Goal: Task Accomplishment & Management: Complete application form

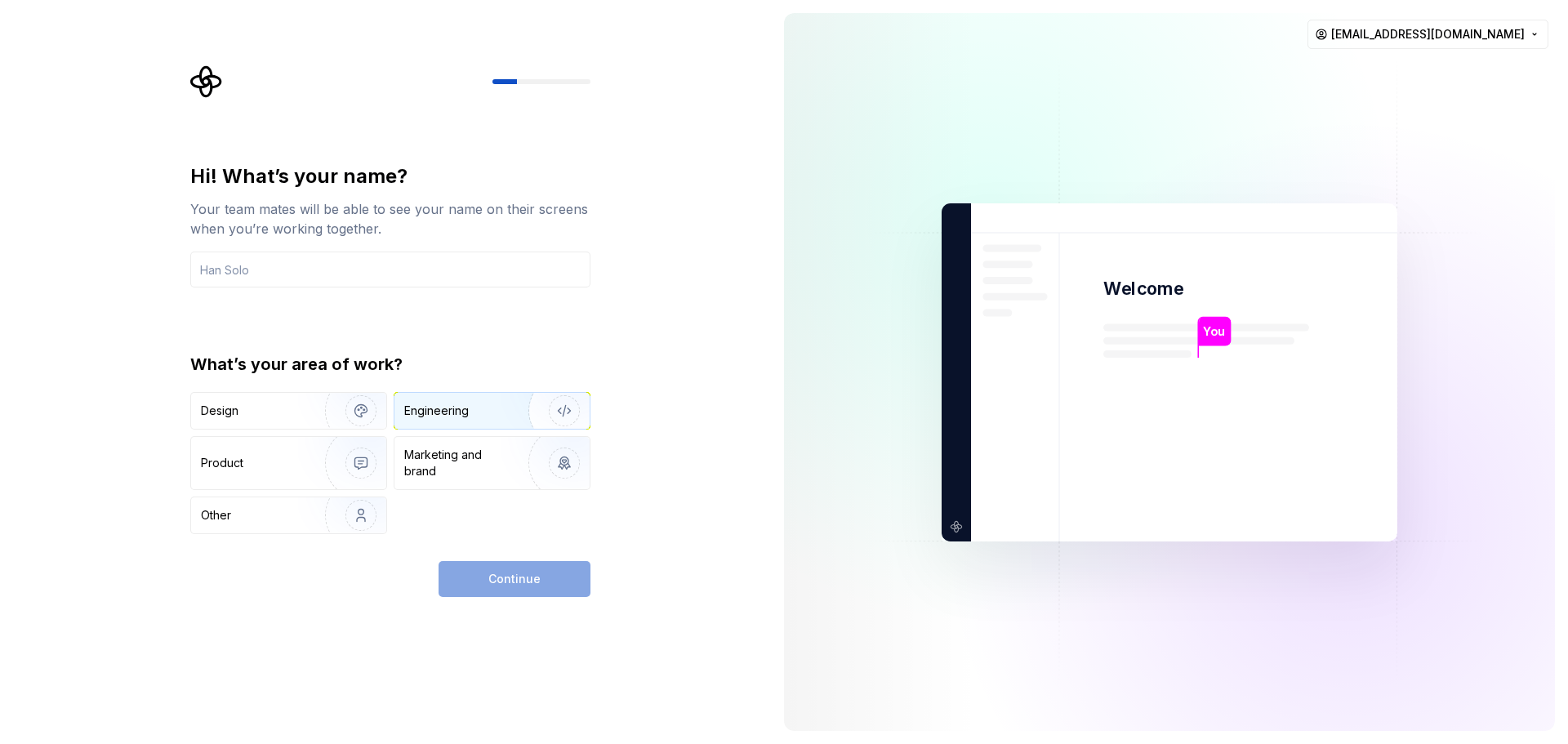
click at [486, 414] on div "Engineering" at bounding box center [469, 411] width 130 height 16
click at [303, 421] on img "button" at bounding box center [350, 411] width 105 height 110
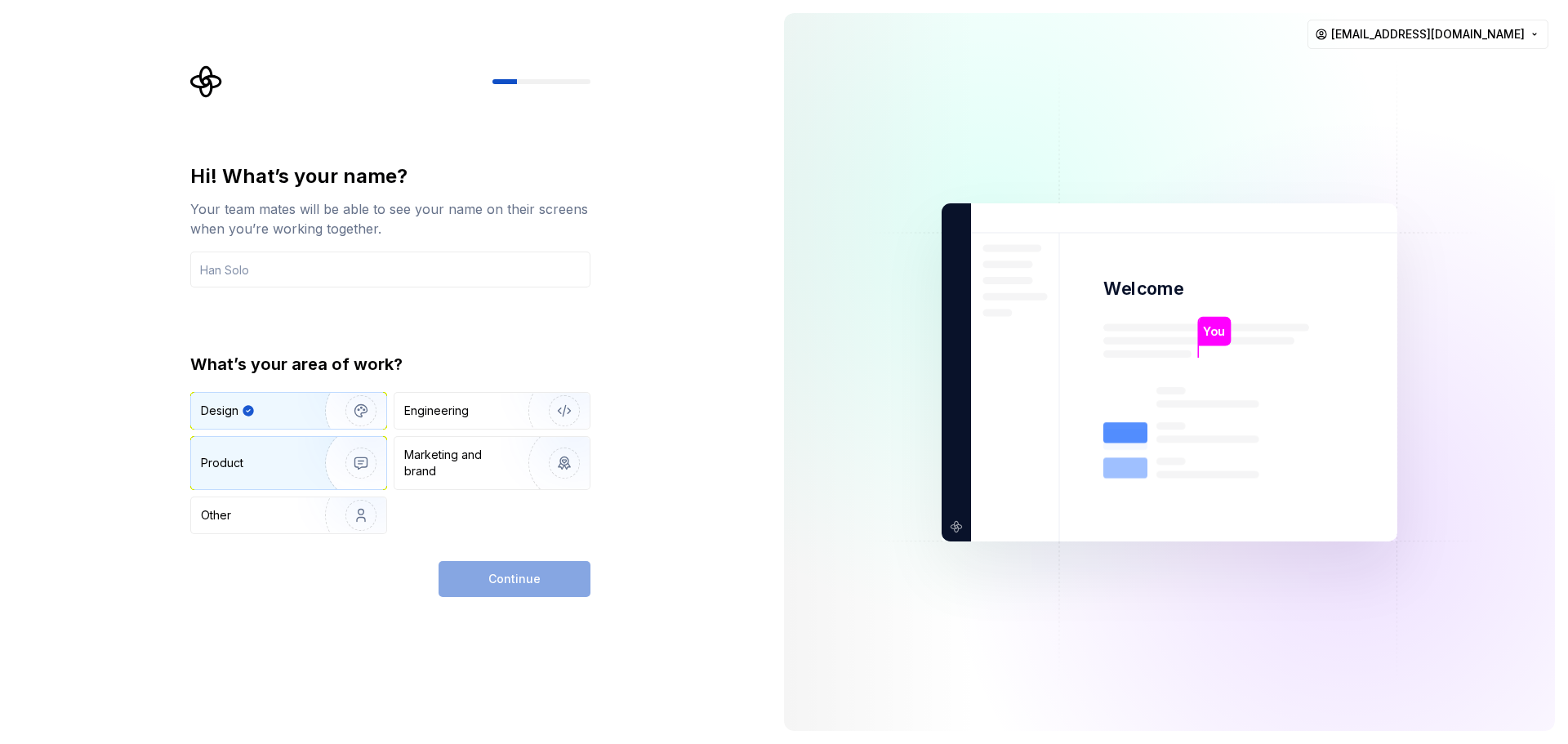
click at [271, 475] on div "Product" at bounding box center [288, 463] width 195 height 52
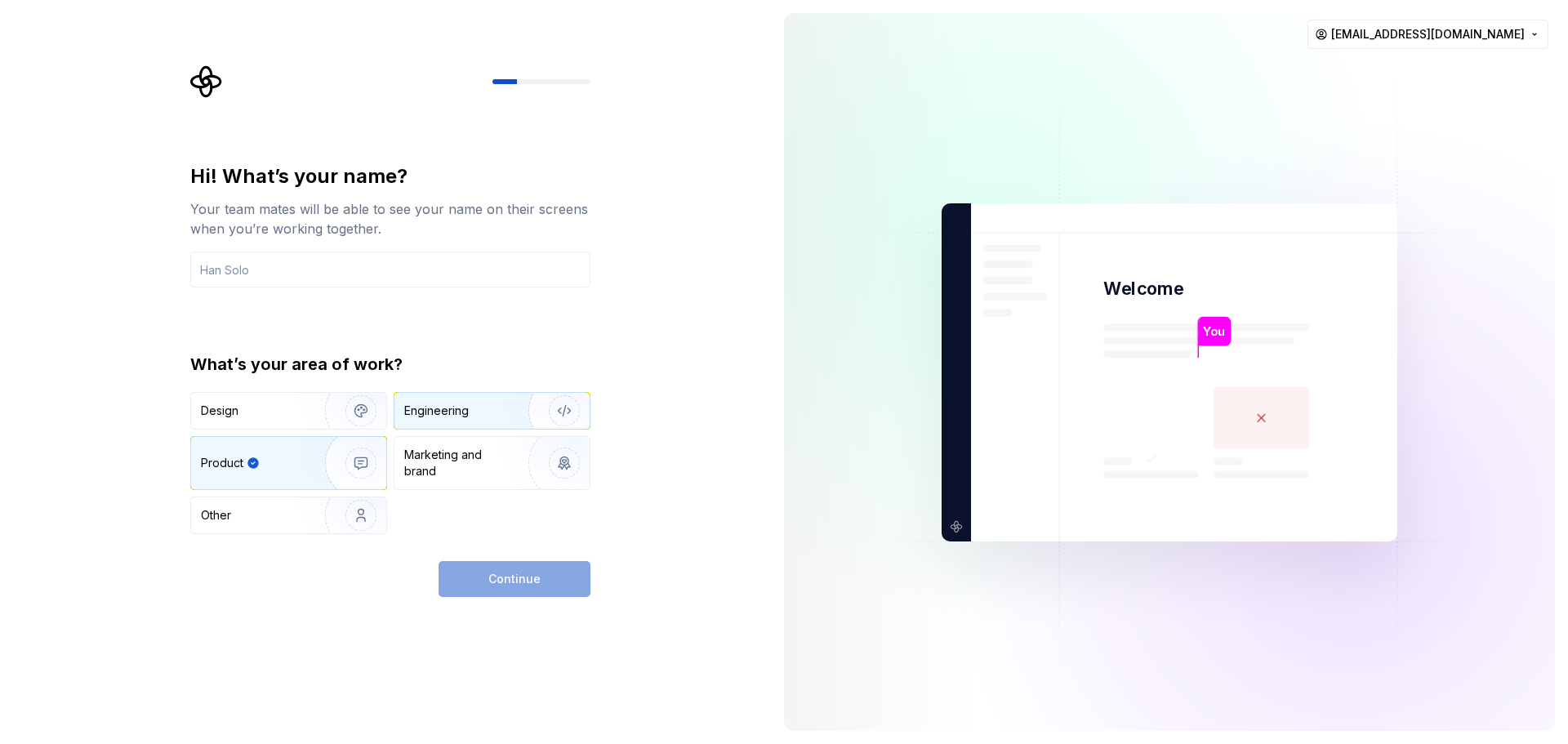
click at [462, 415] on div "Engineering" at bounding box center [436, 411] width 65 height 16
click at [519, 591] on div "Continue" at bounding box center [514, 579] width 151 height 36
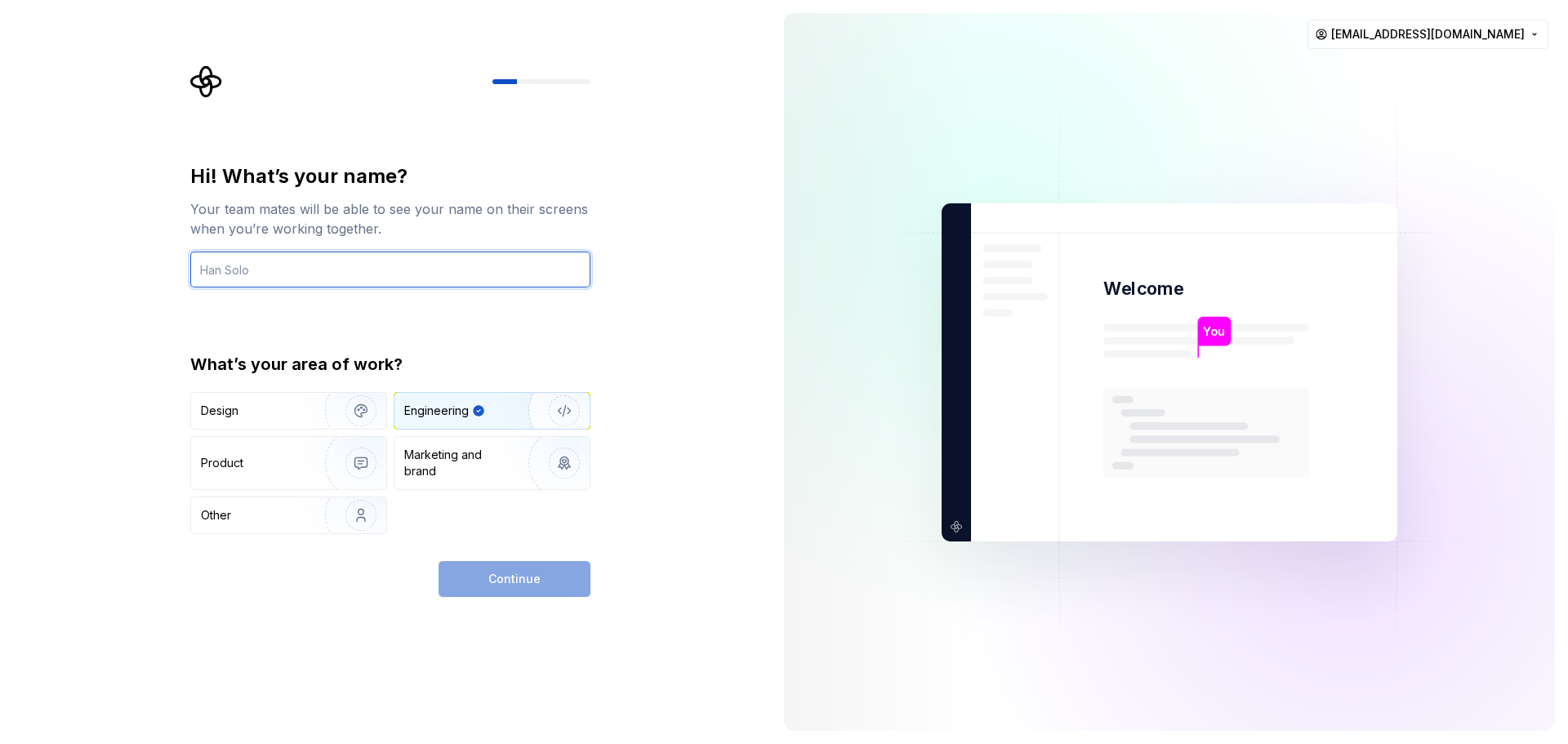
click at [390, 266] on input "text" at bounding box center [390, 269] width 400 height 36
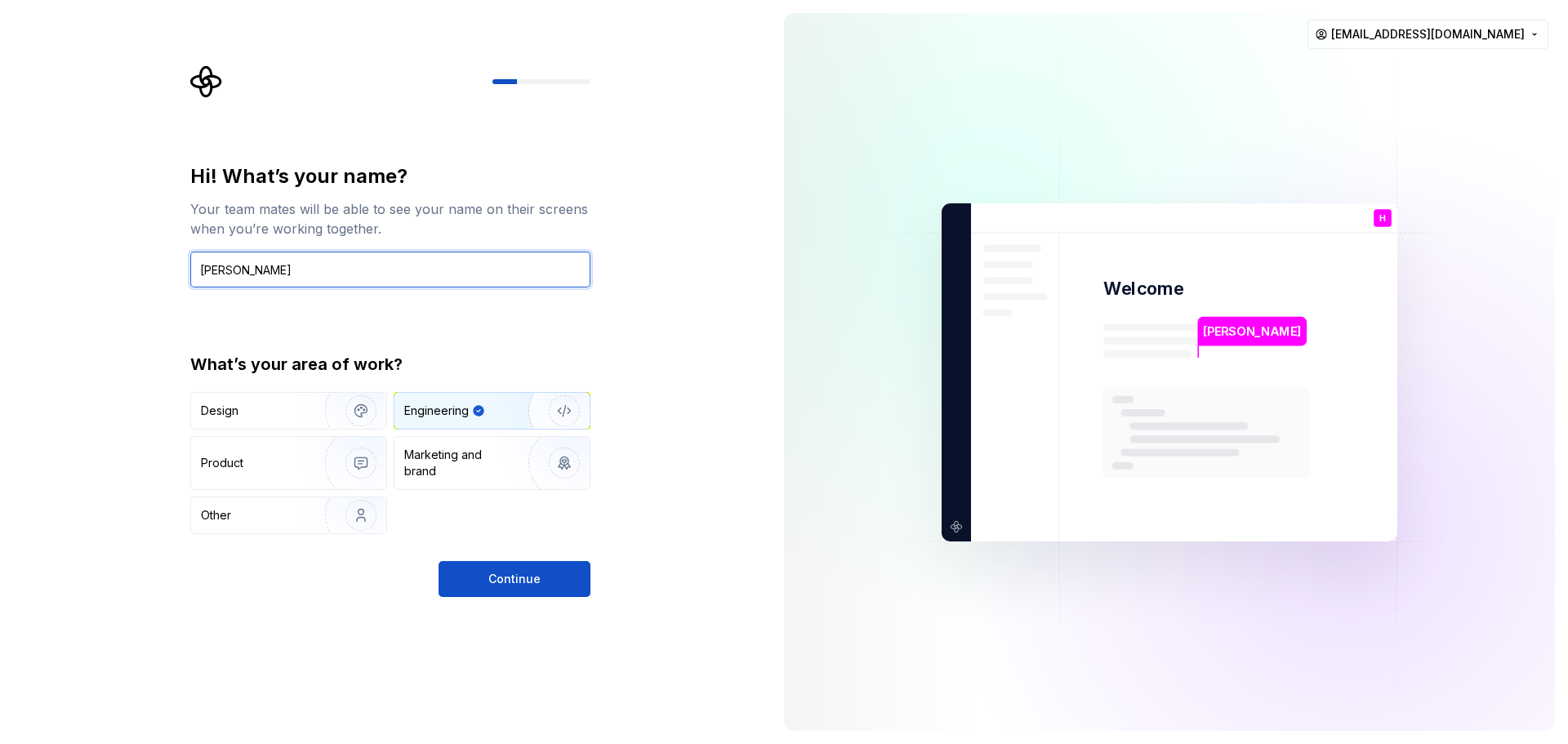
type input "[PERSON_NAME]"
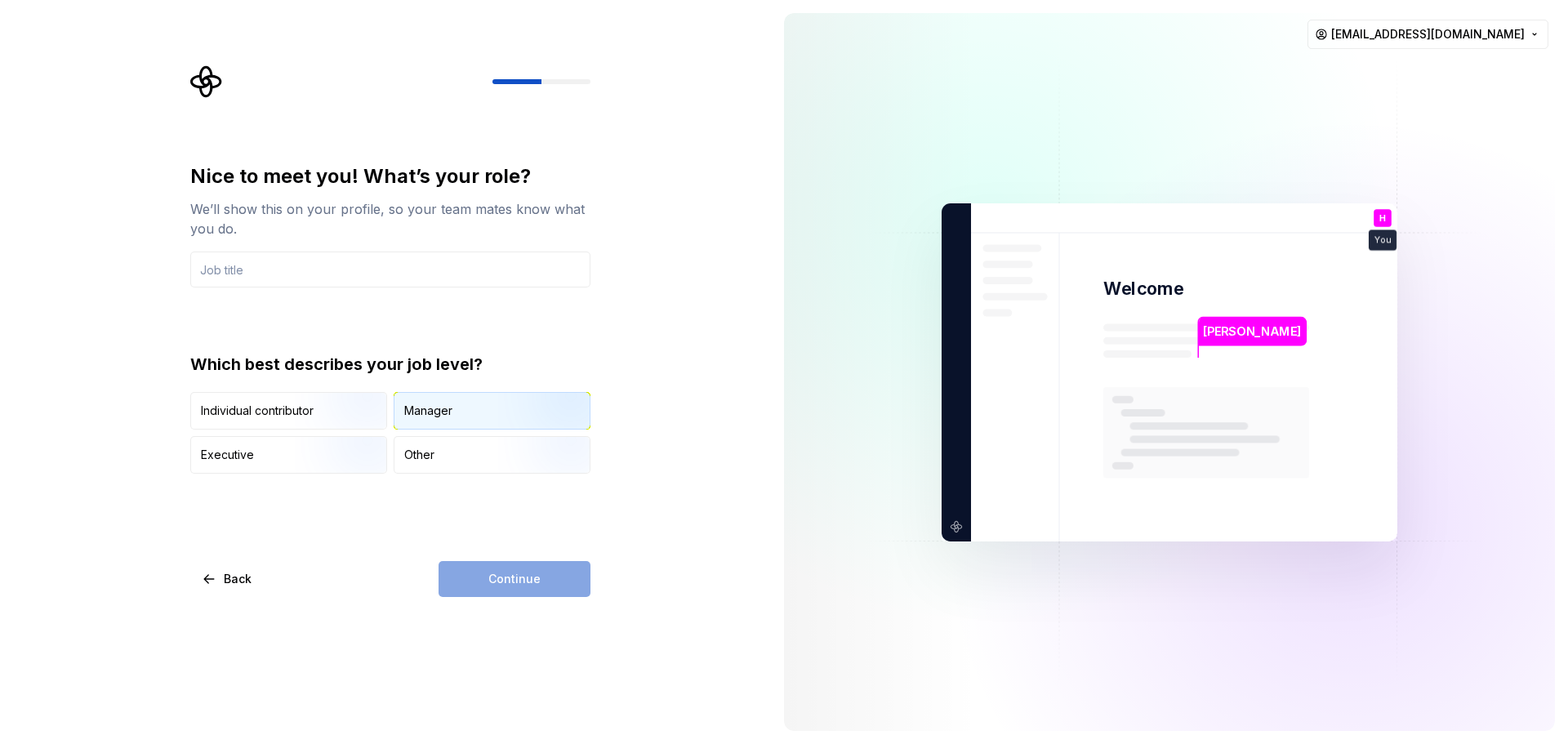
click at [467, 410] on div "Manager" at bounding box center [492, 411] width 195 height 36
click at [319, 422] on img "button" at bounding box center [347, 431] width 105 height 110
click at [476, 413] on div "Manager" at bounding box center [492, 411] width 195 height 36
click at [324, 395] on img "button" at bounding box center [347, 431] width 105 height 110
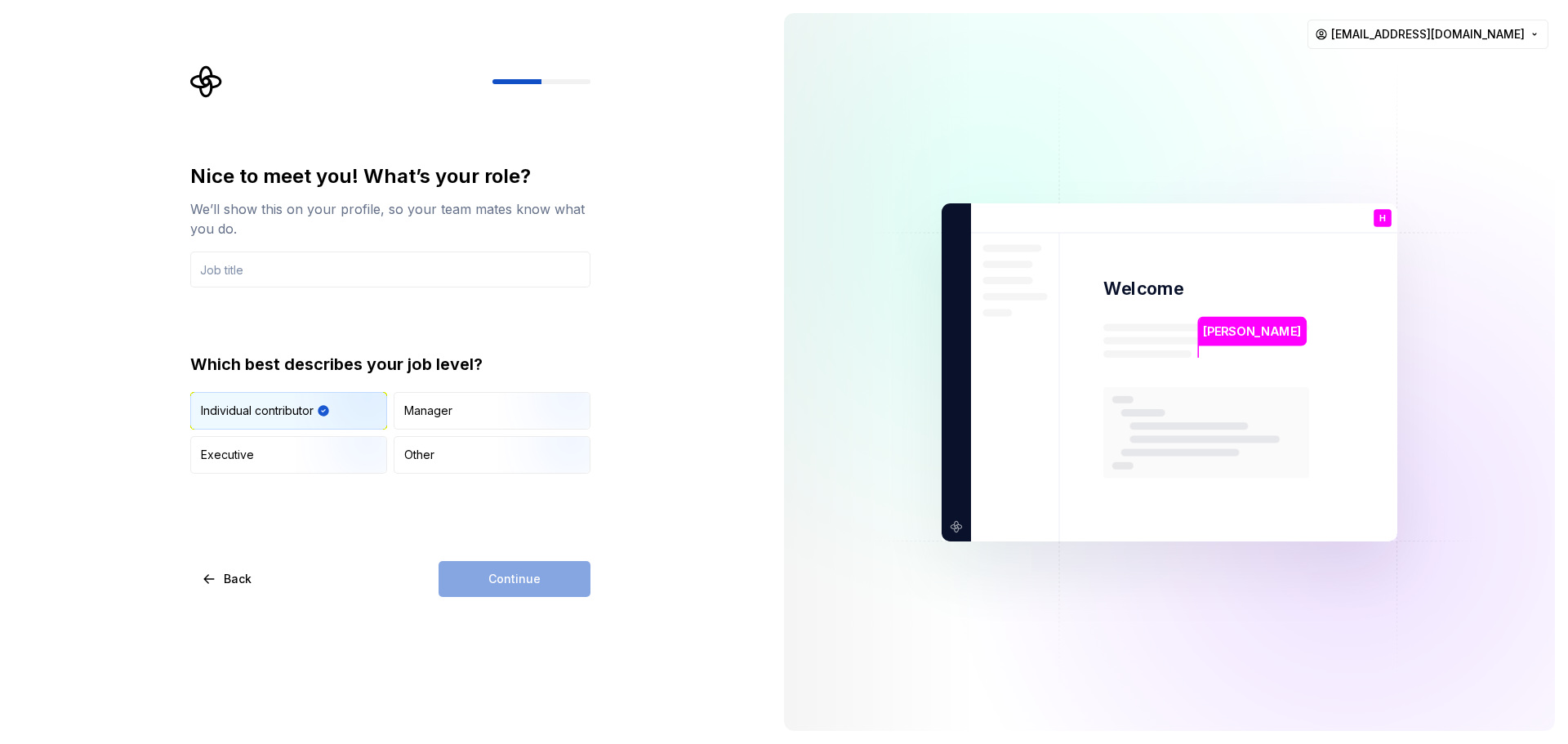
click at [556, 576] on div "Continue" at bounding box center [514, 579] width 151 height 36
click at [309, 285] on input "text" at bounding box center [390, 269] width 400 height 36
type input "Senior developer"
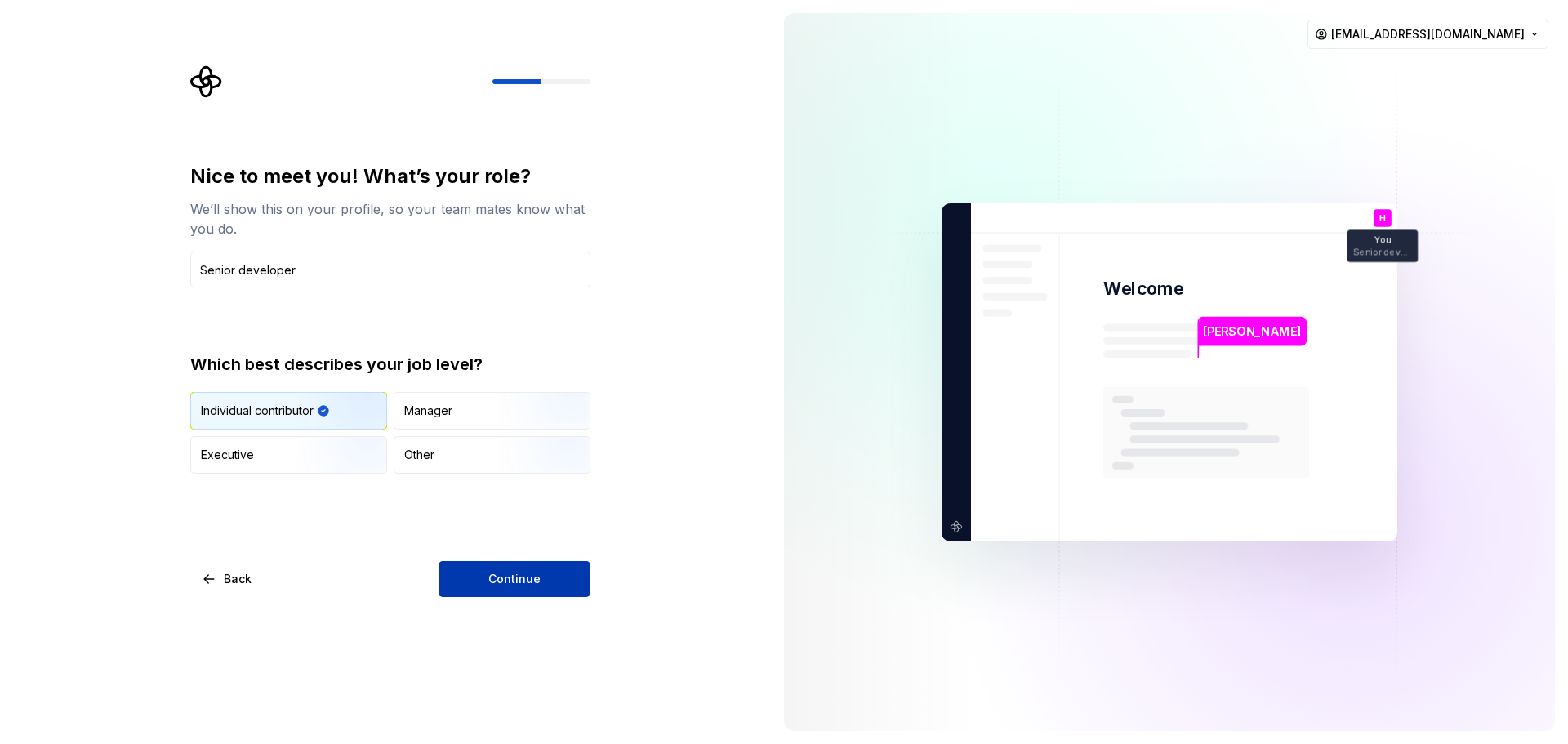
click at [496, 575] on span "Continue" at bounding box center [514, 579] width 52 height 16
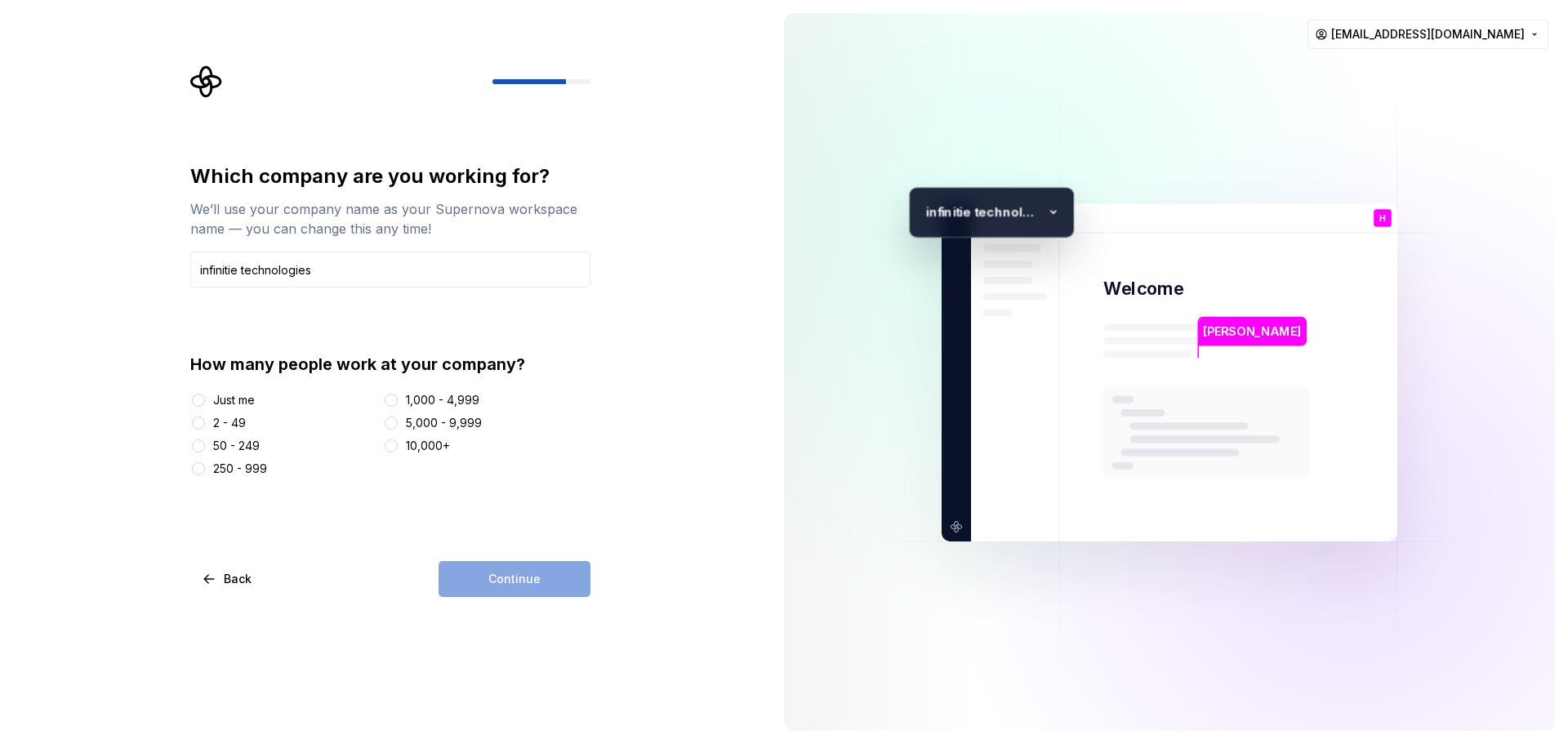
type input "infinitie technologies"
click at [242, 402] on div "Just me" at bounding box center [233, 400] width 42 height 16
click at [205, 402] on button "Just me" at bounding box center [198, 400] width 13 height 13
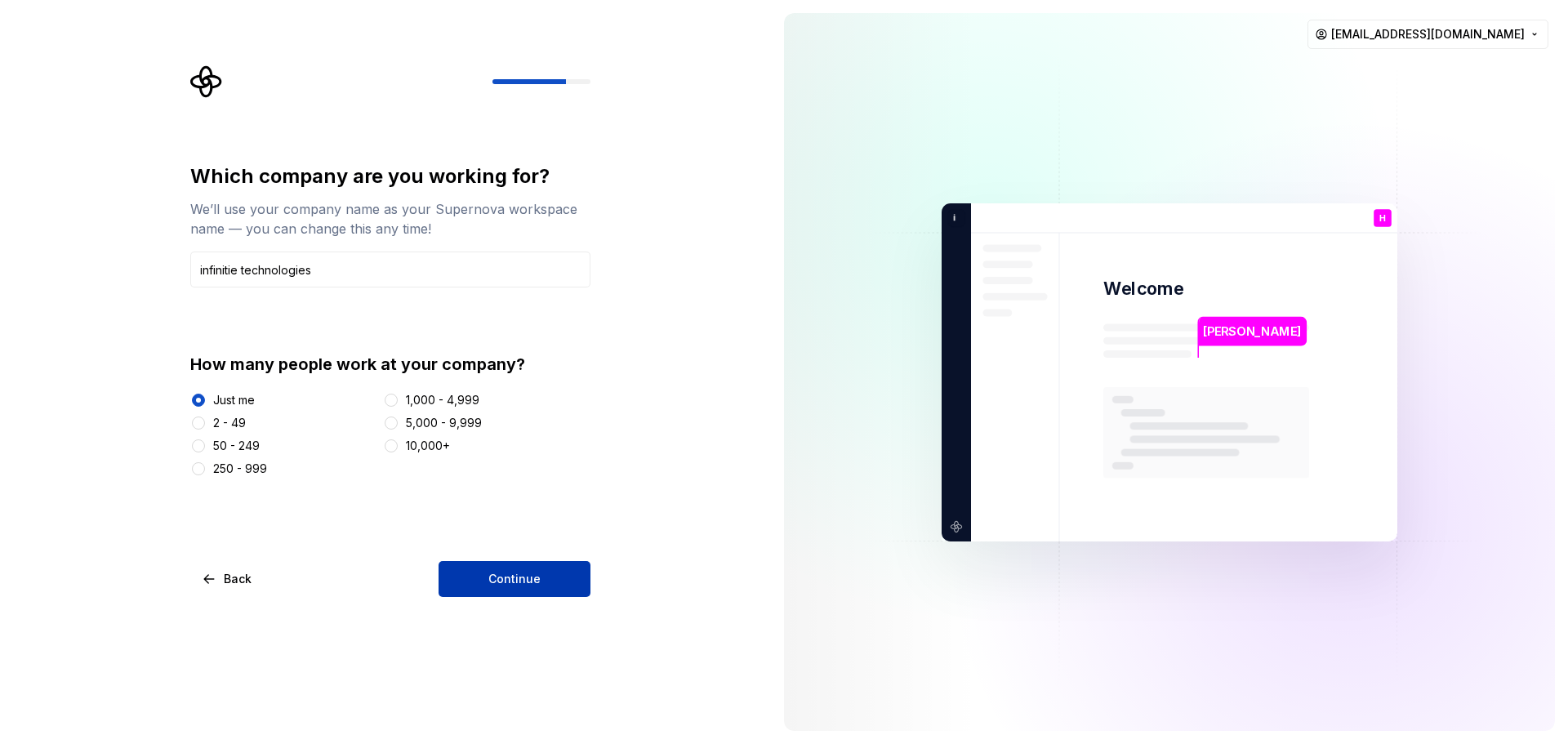
click at [563, 561] on button "Continue" at bounding box center [514, 579] width 151 height 36
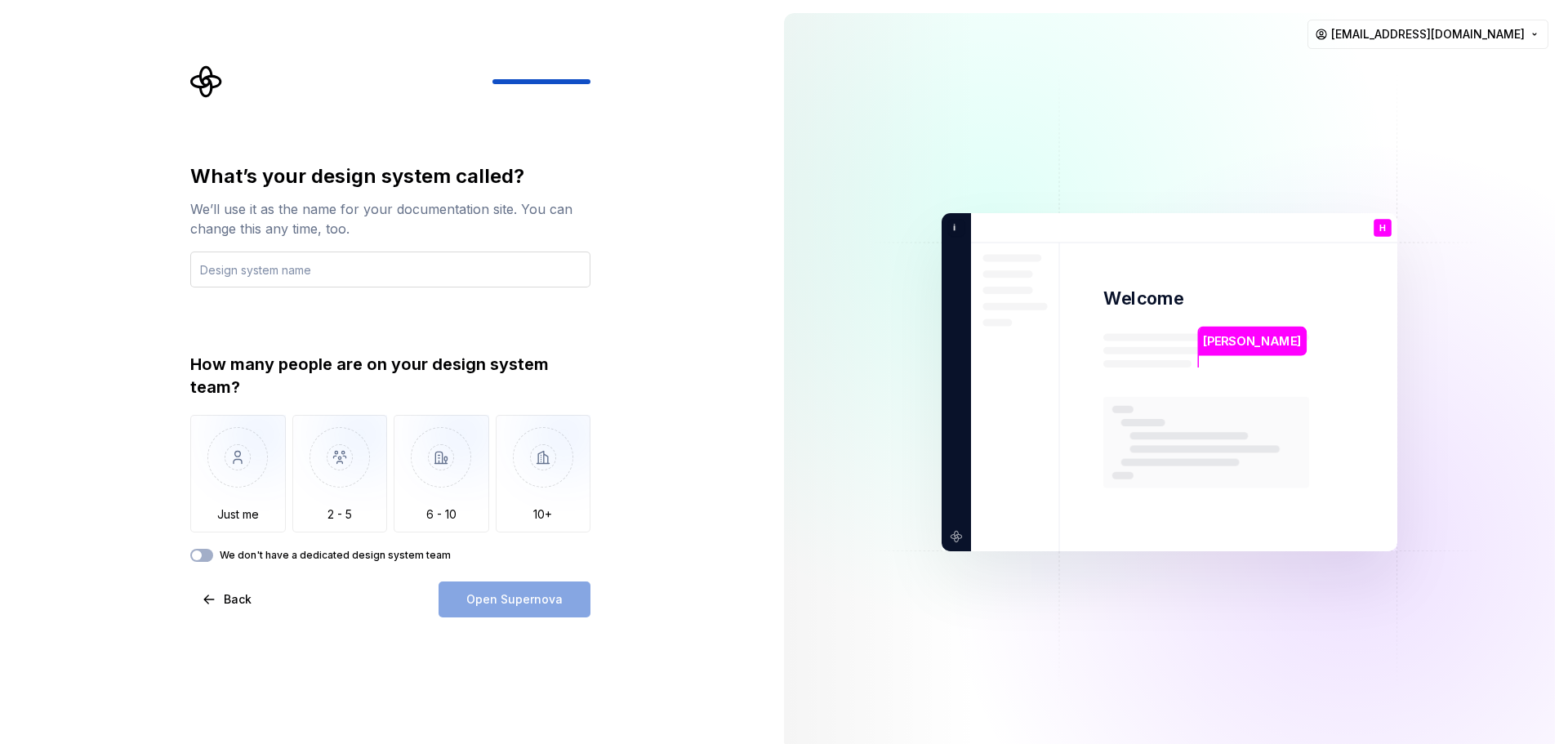
click at [526, 274] on input "text" at bounding box center [390, 269] width 400 height 36
click at [254, 449] on img "button" at bounding box center [237, 470] width 96 height 110
click at [402, 264] on input "text" at bounding box center [390, 269] width 400 height 36
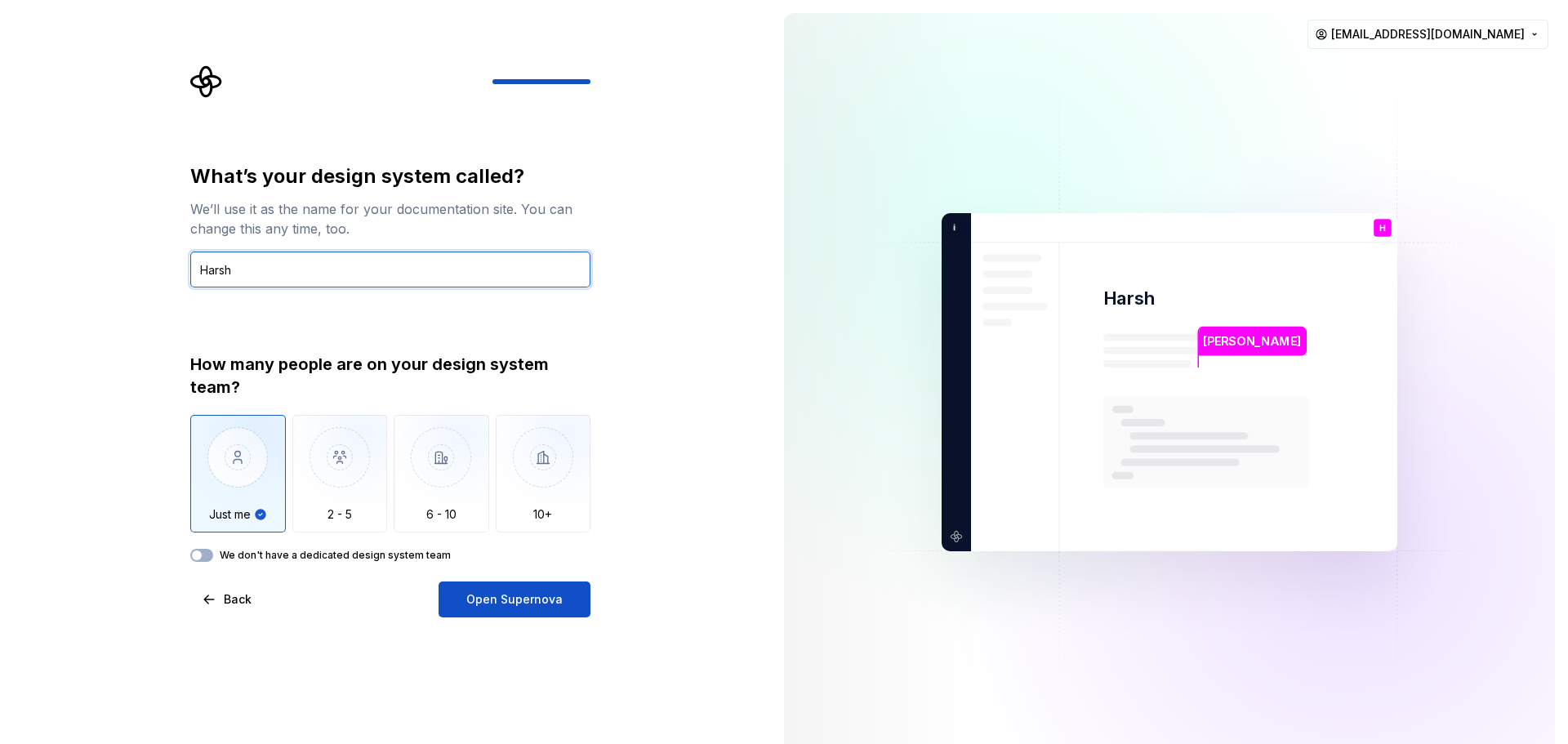
type input "[PERSON_NAME]"
type input "dice"
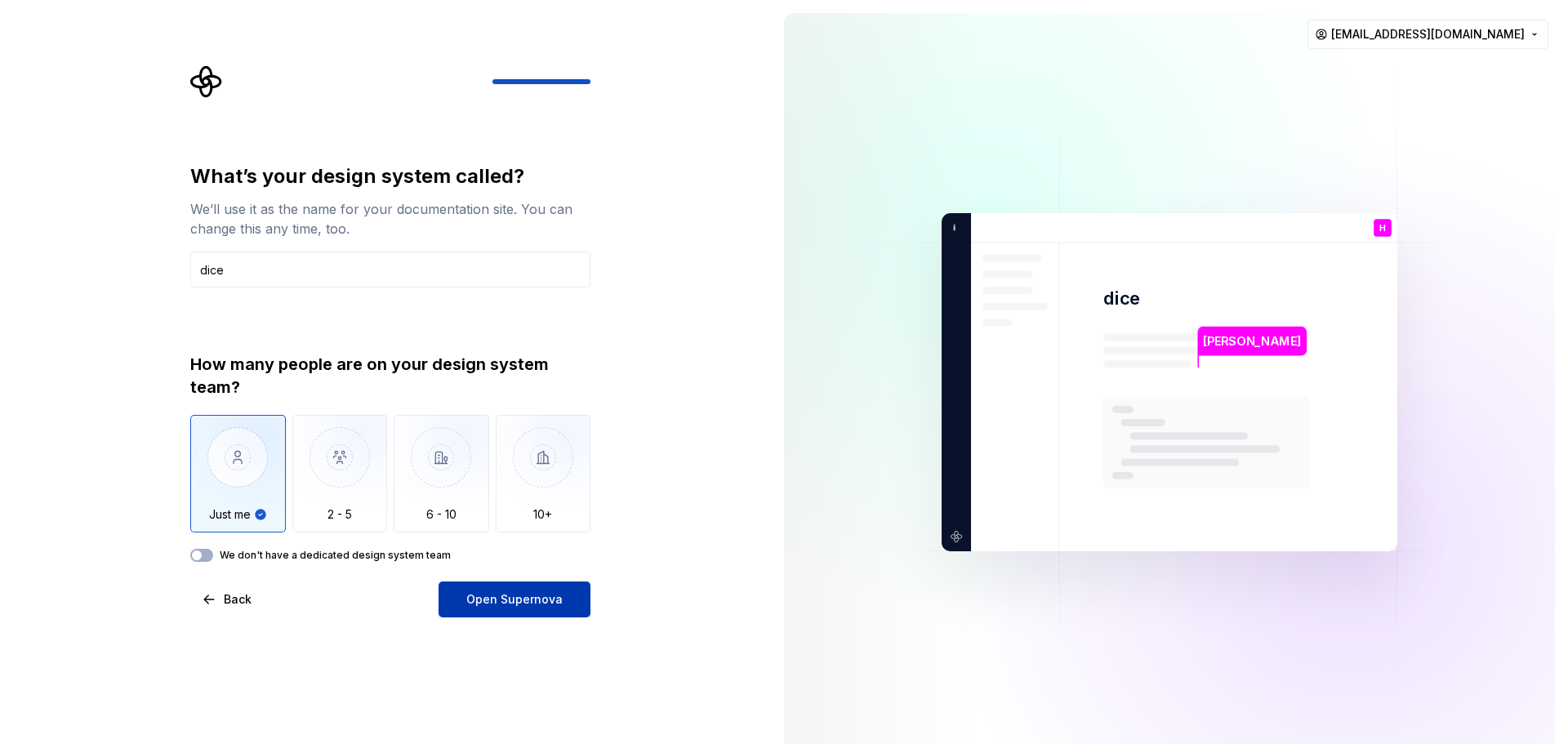
click at [541, 602] on span "Open Supernova" at bounding box center [514, 599] width 97 height 16
click at [395, 545] on div "How many people are on your design system team? Just me 2 - 5 6 - 10 10+ We don…" at bounding box center [390, 457] width 400 height 209
click at [394, 552] on label "We don't have a dedicated design system team" at bounding box center [335, 555] width 231 height 13
click at [213, 552] on button "We don't have a dedicated design system team" at bounding box center [201, 555] width 23 height 13
click at [413, 561] on div "What’s your design system called? We’ll use it as the name for your documentati…" at bounding box center [390, 390] width 400 height 453
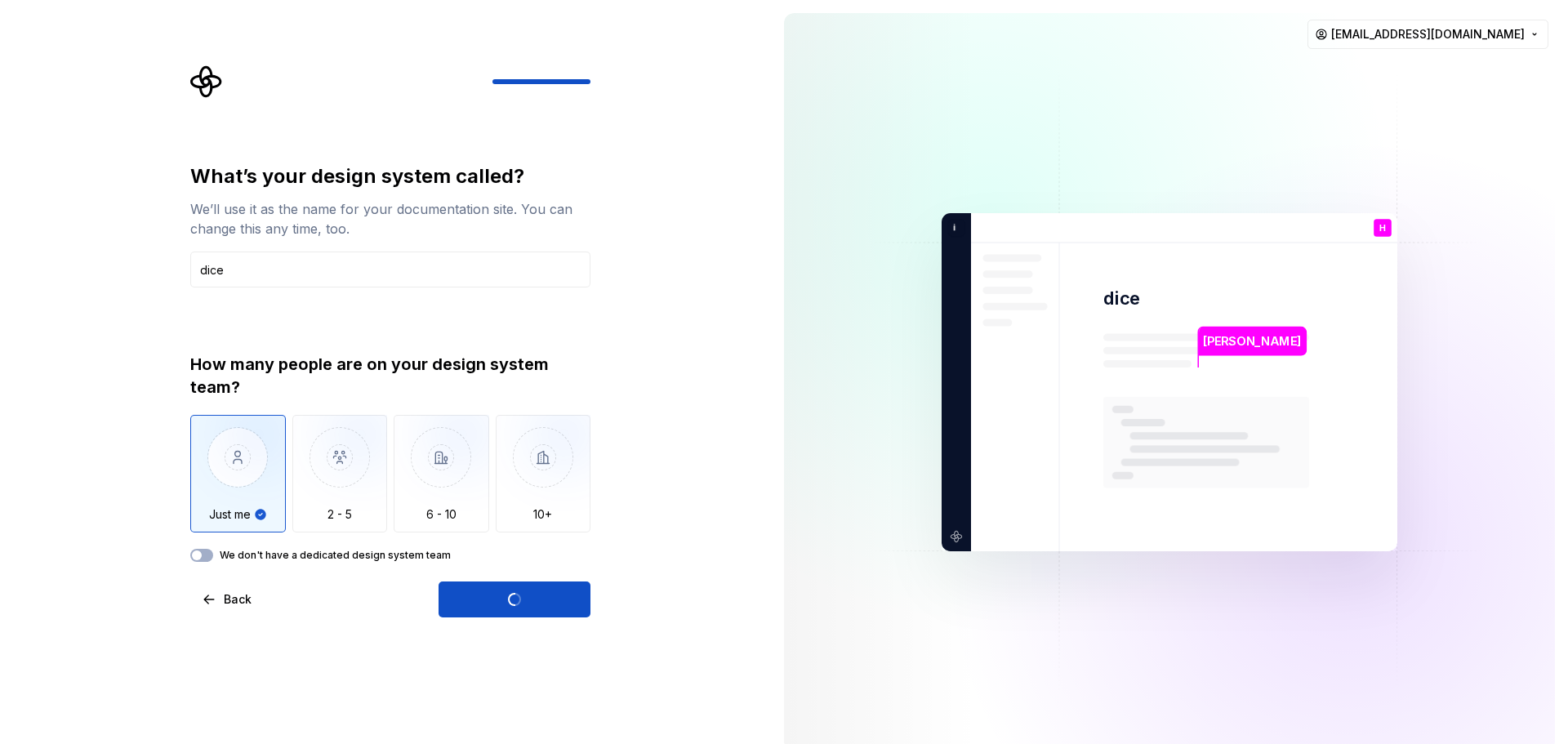
click at [413, 552] on label "We don't have a dedicated design system team" at bounding box center [335, 555] width 231 height 13
click at [213, 552] on button "We don't have a dedicated design system team" at bounding box center [201, 555] width 23 height 13
click at [413, 552] on label "We don't have a dedicated design system team" at bounding box center [335, 555] width 231 height 13
click at [213, 552] on button "We don't have a dedicated design system team" at bounding box center [201, 555] width 23 height 13
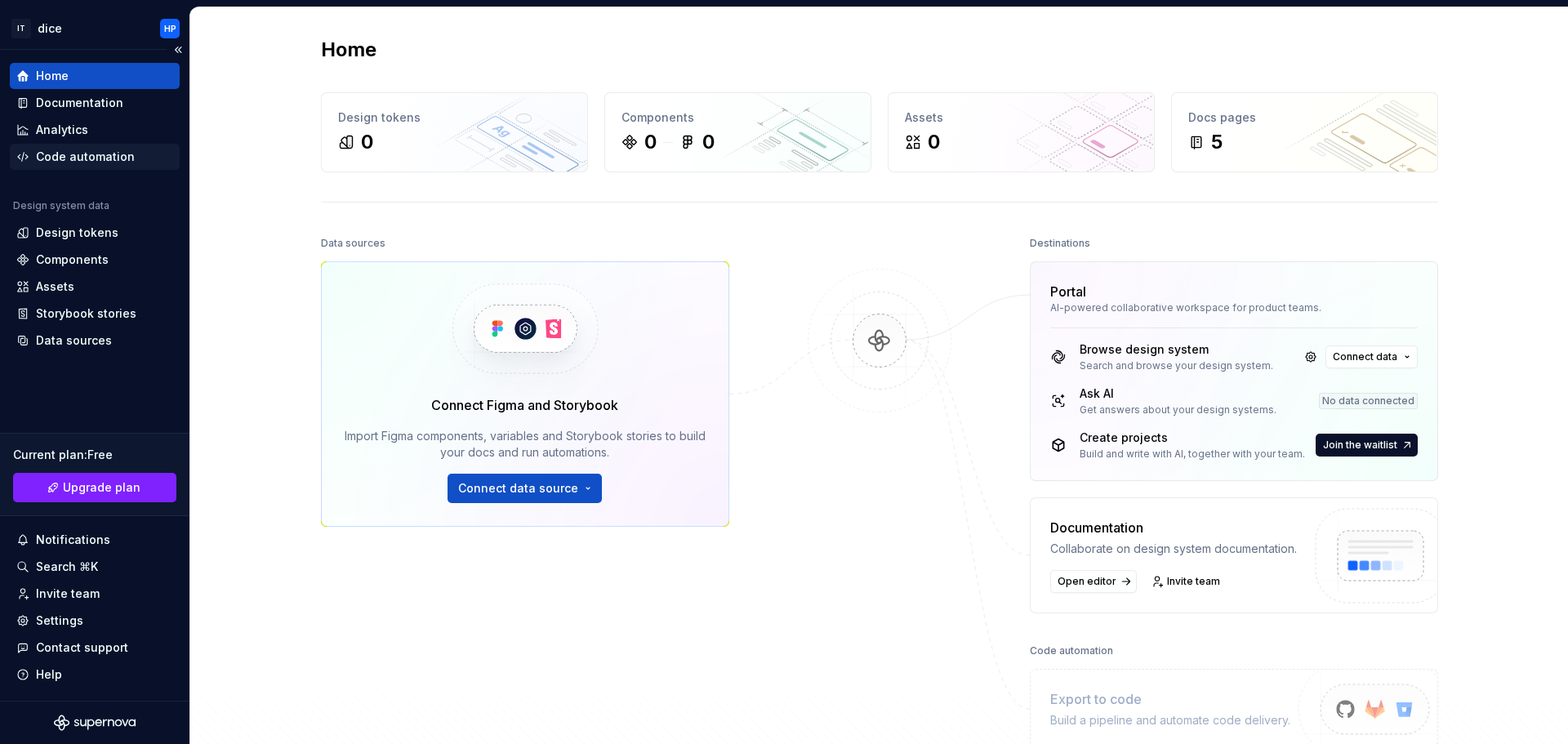
click at [102, 167] on div "Code automation" at bounding box center [94, 157] width 169 height 26
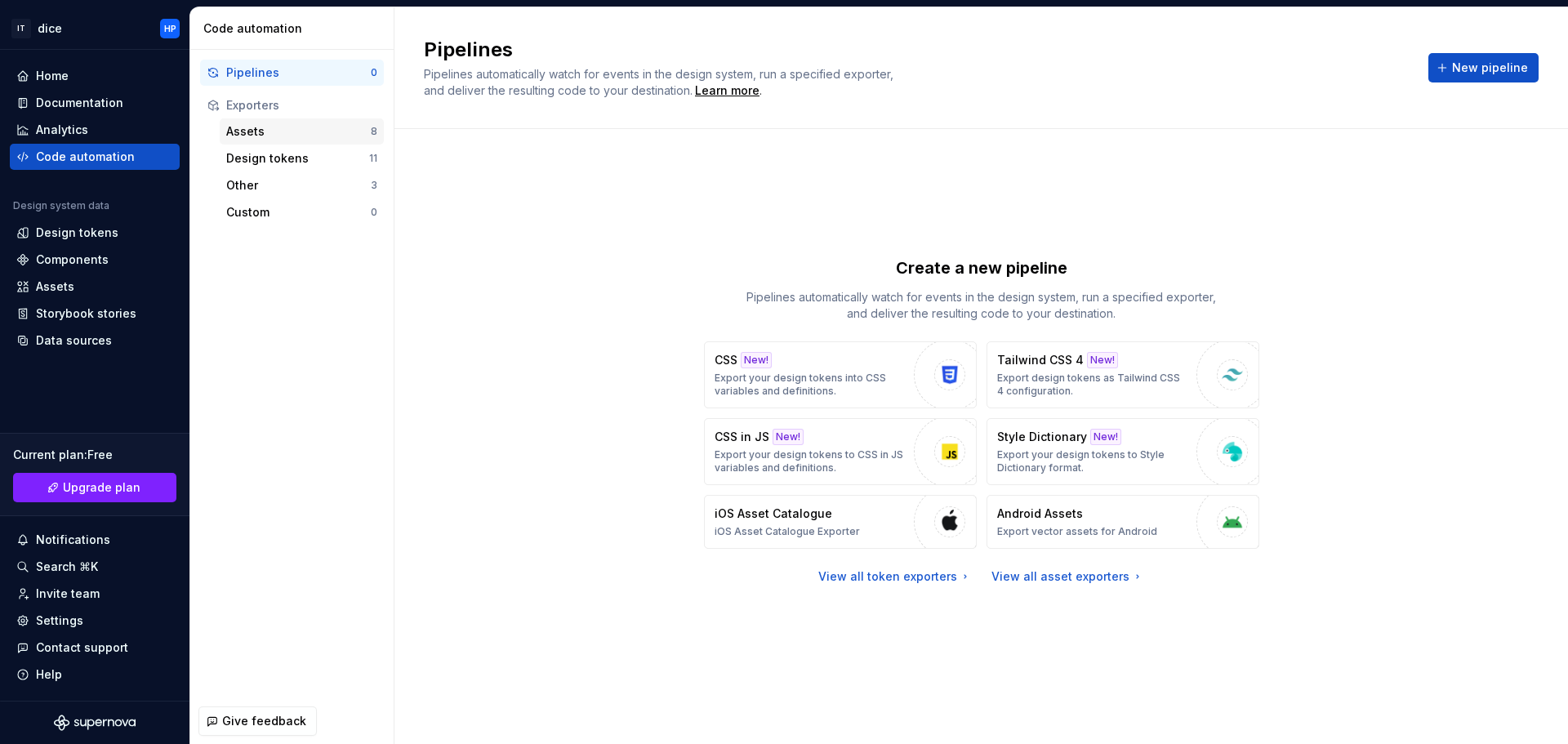
click at [310, 142] on div "Assets 8" at bounding box center [301, 132] width 164 height 26
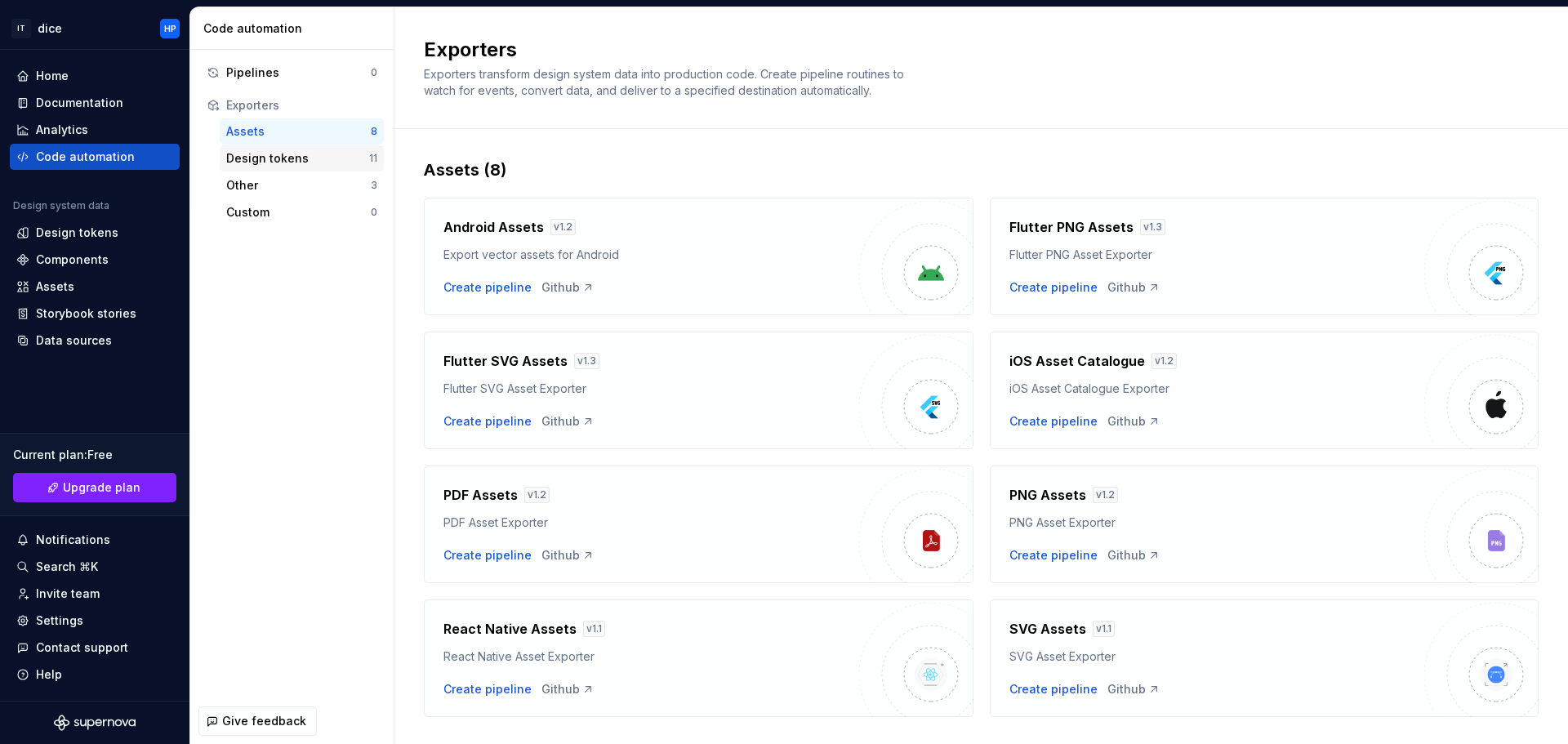
click at [306, 160] on div "Design tokens" at bounding box center [297, 158] width 143 height 16
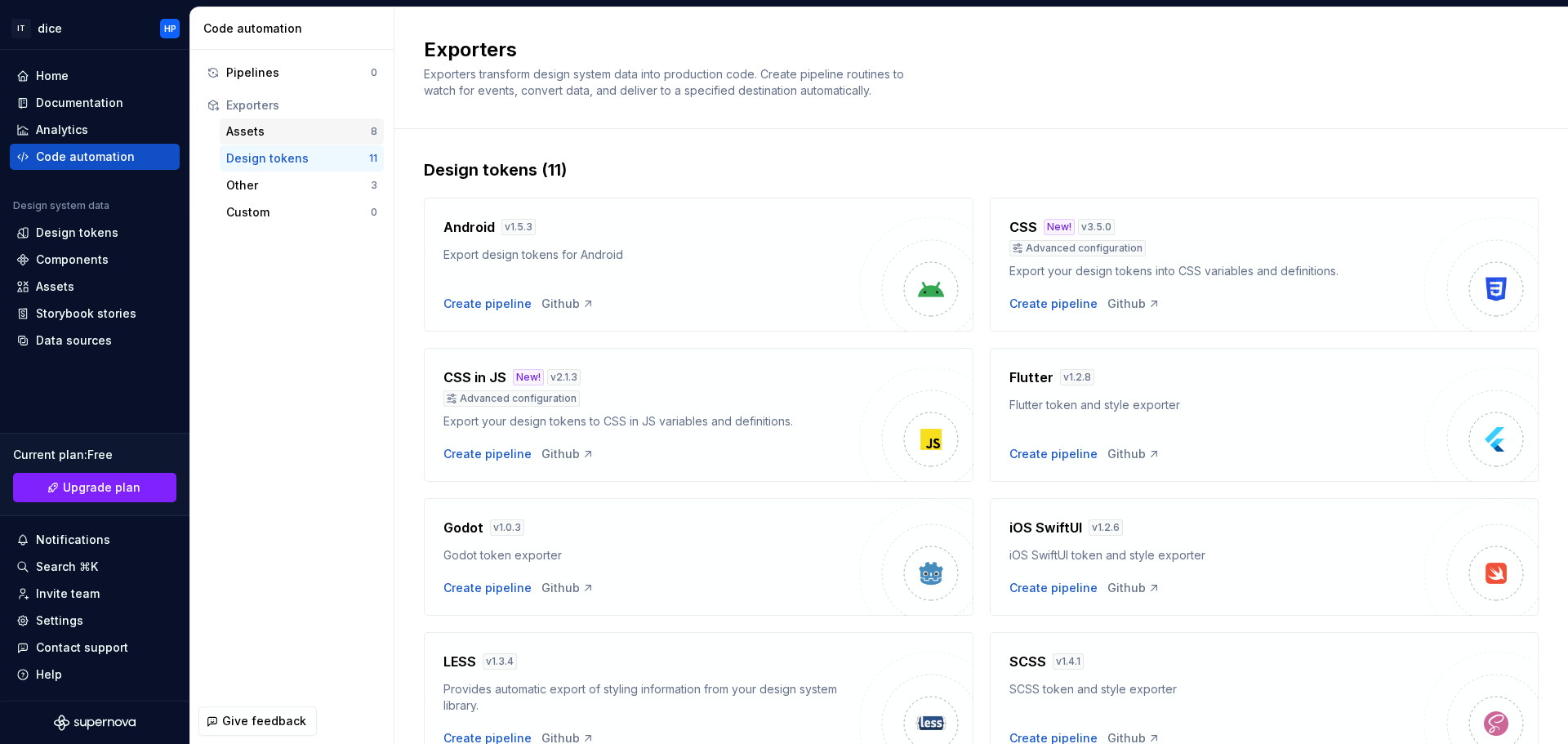
click at [329, 141] on div "Assets 8" at bounding box center [301, 132] width 164 height 26
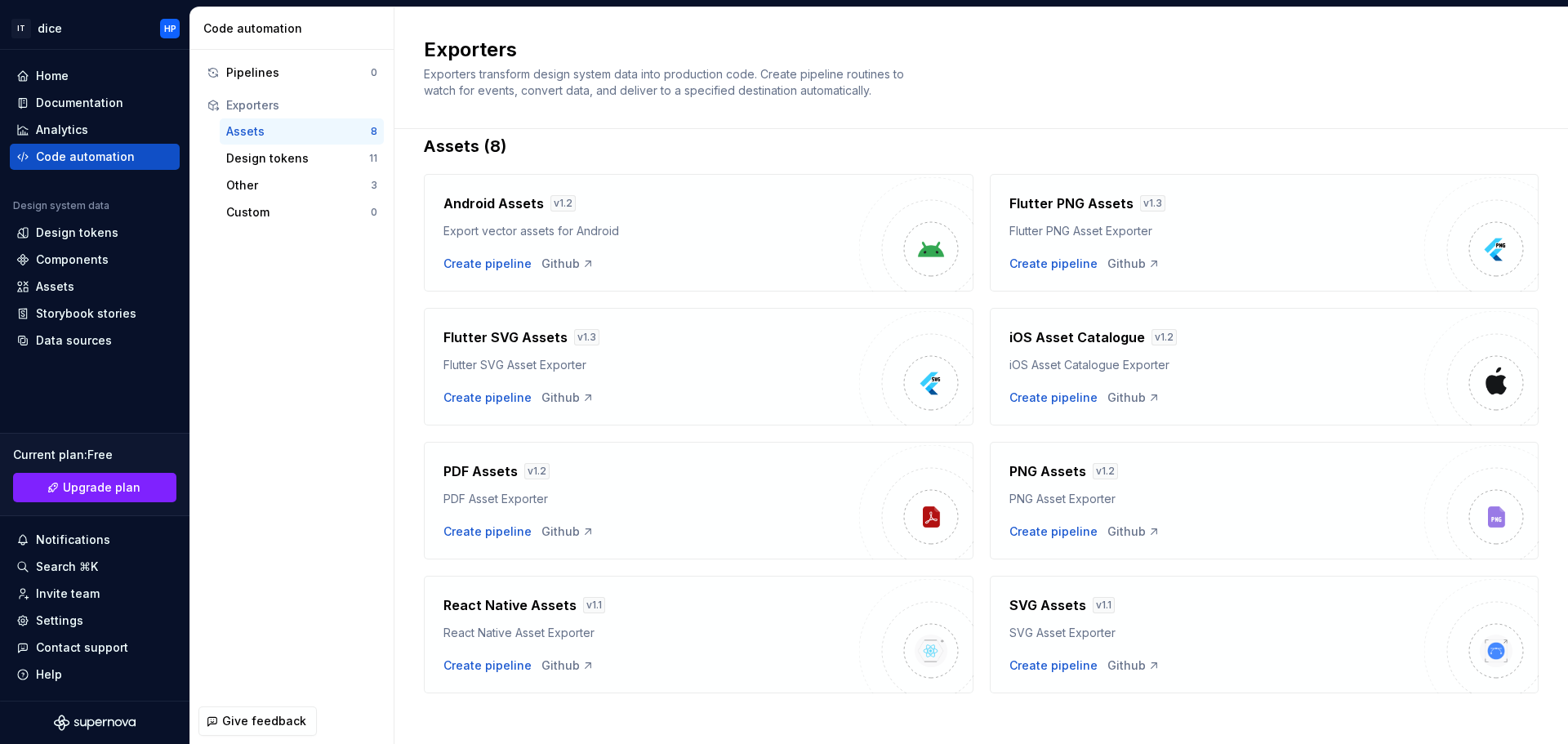
scroll to position [35, 0]
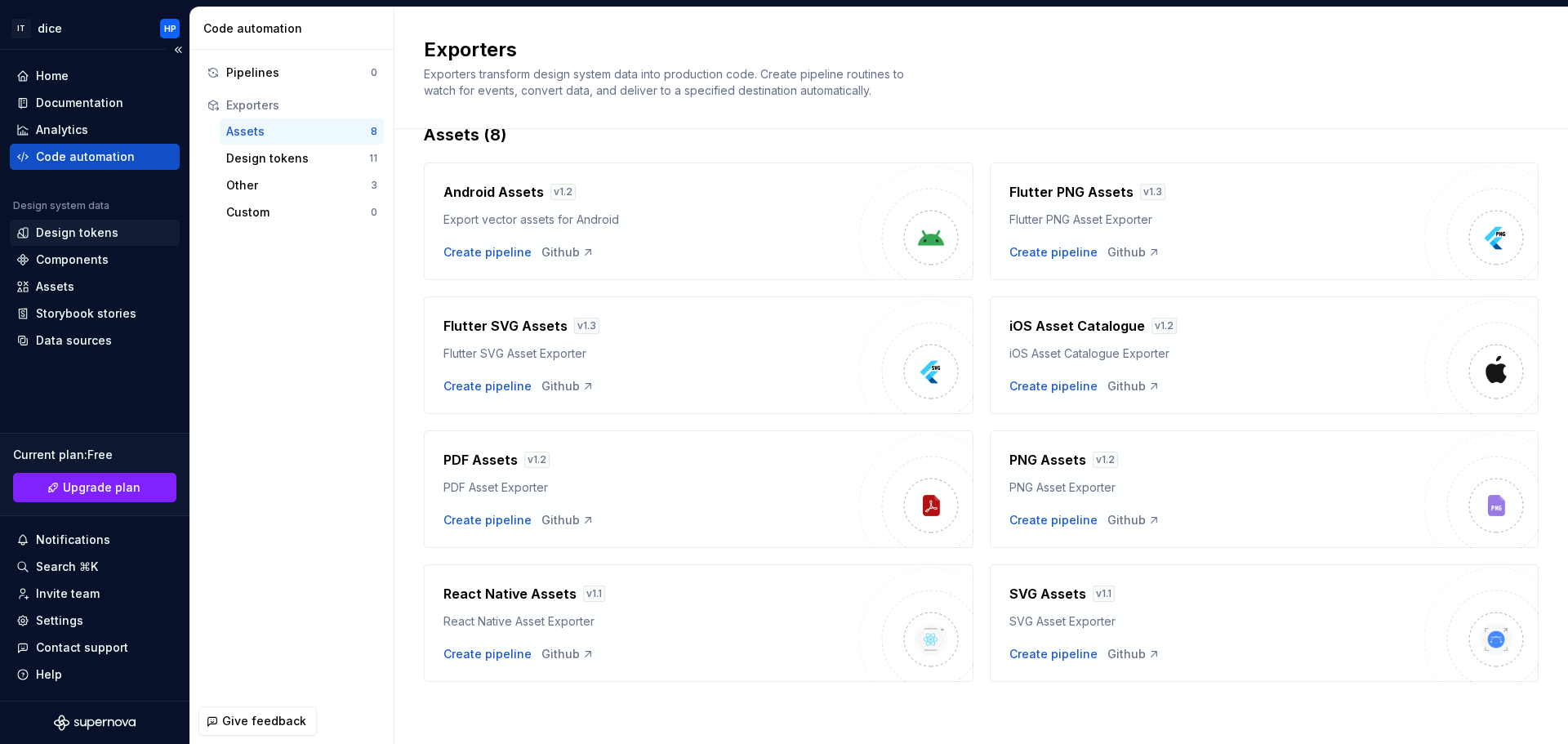
click at [88, 228] on div "Design tokens" at bounding box center [77, 232] width 83 height 16
